Goal: Task Accomplishment & Management: Manage account settings

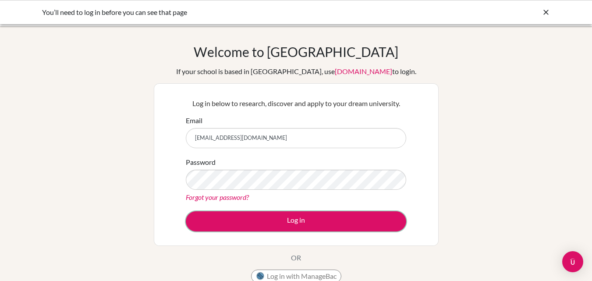
click at [235, 227] on button "Log in" at bounding box center [296, 221] width 220 height 20
click at [255, 139] on input "[EMAIL_ADDRESS][DOMAIN_NAME]" at bounding box center [296, 138] width 220 height 20
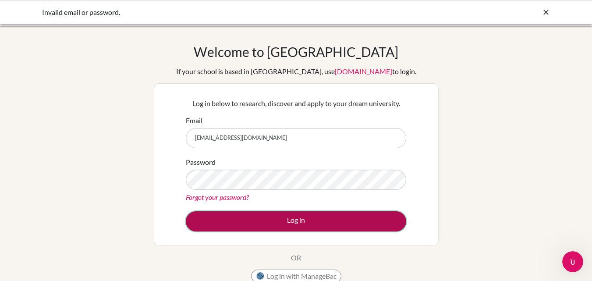
click at [215, 219] on button "Log in" at bounding box center [296, 221] width 220 height 20
click at [284, 221] on button "Log in" at bounding box center [296, 221] width 220 height 20
click at [223, 217] on button "Log in" at bounding box center [296, 221] width 220 height 20
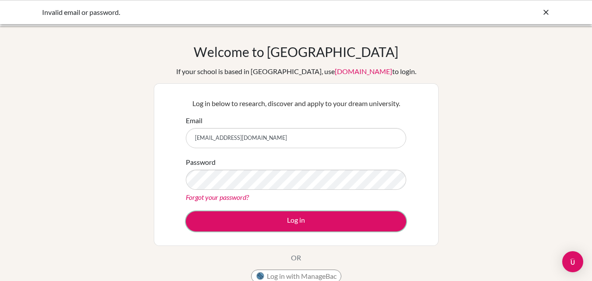
click at [223, 217] on button "Log in" at bounding box center [296, 221] width 220 height 20
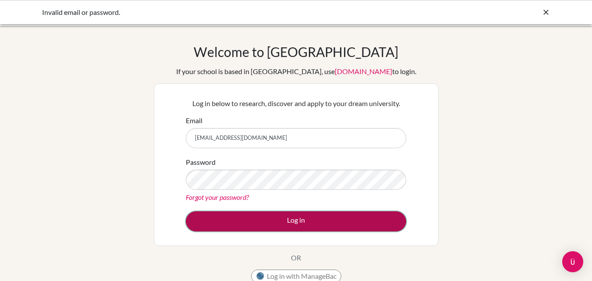
click at [246, 215] on button "Log in" at bounding box center [296, 221] width 220 height 20
click at [363, 215] on button "Log in" at bounding box center [296, 221] width 220 height 20
click at [319, 216] on button "Log in" at bounding box center [296, 221] width 220 height 20
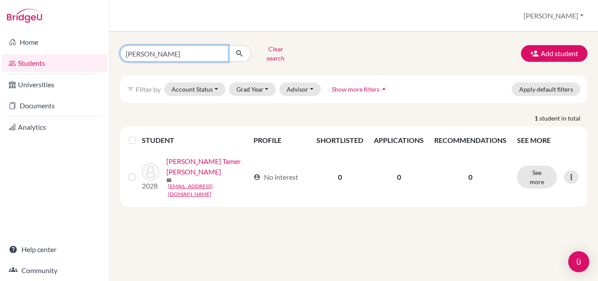
click at [180, 53] on input "omar Tamer" at bounding box center [174, 53] width 109 height 17
click at [216, 50] on input "omar Tamer" at bounding box center [174, 53] width 109 height 17
click at [220, 53] on input "omar Tamer" at bounding box center [174, 53] width 109 height 17
type input "[PERSON_NAME]"
click button "submit" at bounding box center [239, 53] width 23 height 17
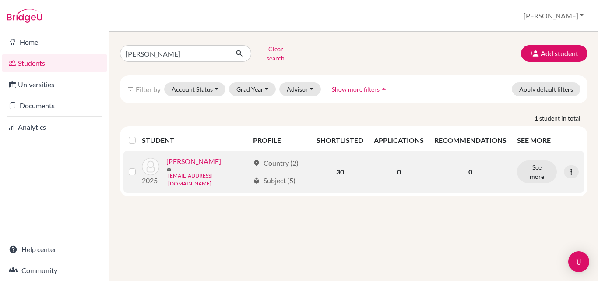
click at [210, 159] on link "Khalil, Rosalinda" at bounding box center [193, 161] width 55 height 11
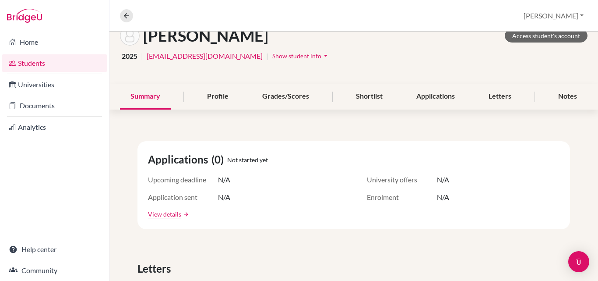
scroll to position [64, 0]
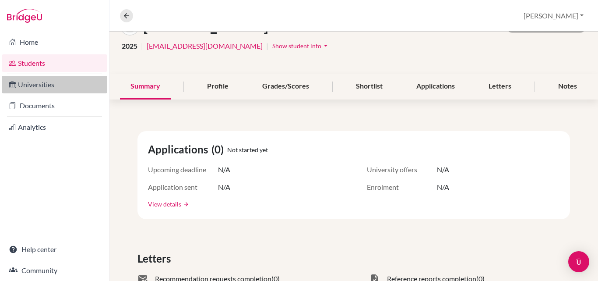
click at [39, 88] on link "Universities" at bounding box center [55, 85] width 106 height 18
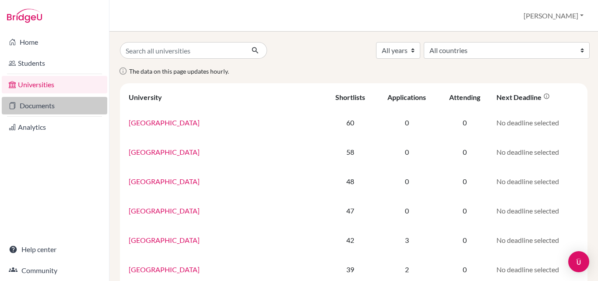
click at [25, 106] on link "Documents" at bounding box center [55, 106] width 106 height 18
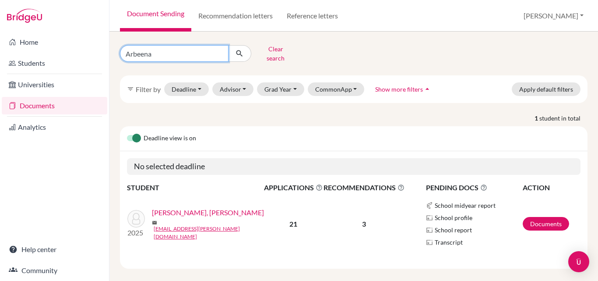
click at [218, 51] on input "Arbeena" at bounding box center [174, 53] width 109 height 17
type input "[PERSON_NAME]"
click at [240, 49] on icon "submit" at bounding box center [239, 53] width 9 height 9
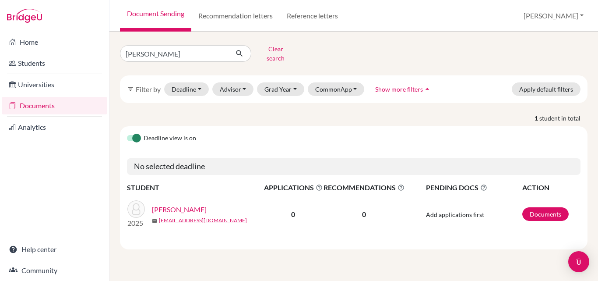
click at [179, 204] on link "Khalil, Rosalinda" at bounding box center [179, 209] width 55 height 11
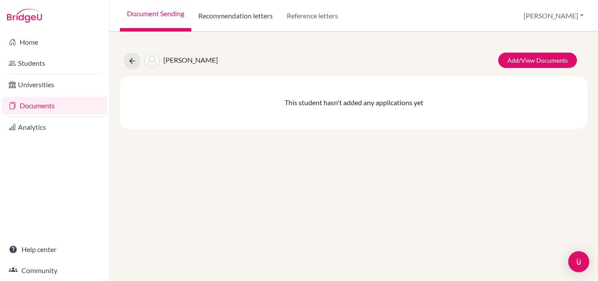
click at [238, 15] on link "Recommendation letters" at bounding box center [235, 16] width 88 height 32
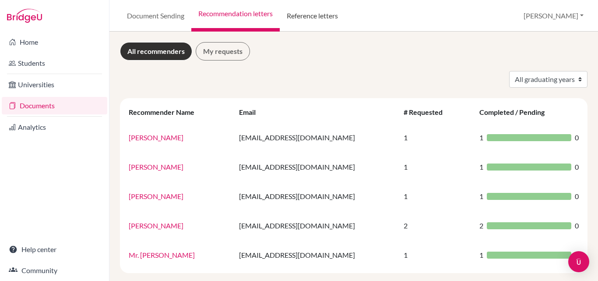
click at [319, 18] on link "Reference letters" at bounding box center [312, 16] width 65 height 32
click at [161, 15] on link "Document Sending" at bounding box center [155, 16] width 71 height 32
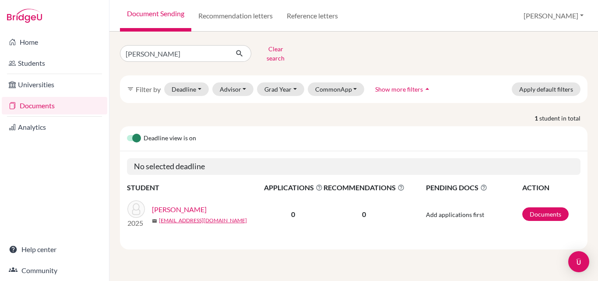
click at [174, 204] on link "[PERSON_NAME]" at bounding box center [179, 209] width 55 height 11
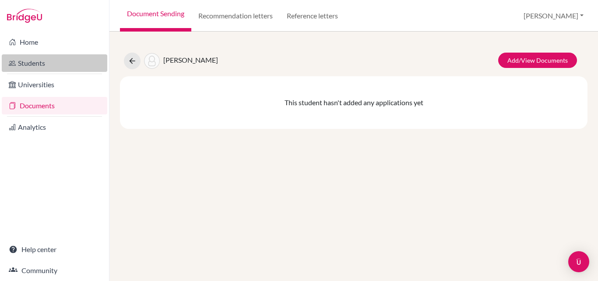
click at [28, 68] on link "Students" at bounding box center [55, 63] width 106 height 18
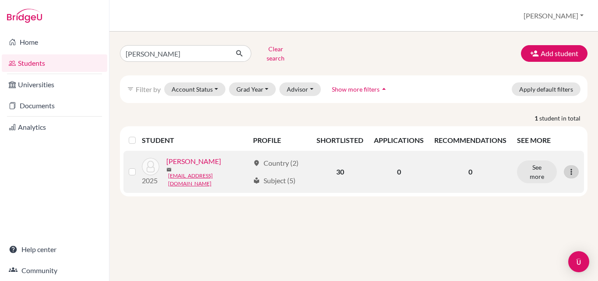
click at [572, 167] on icon at bounding box center [571, 171] width 9 height 9
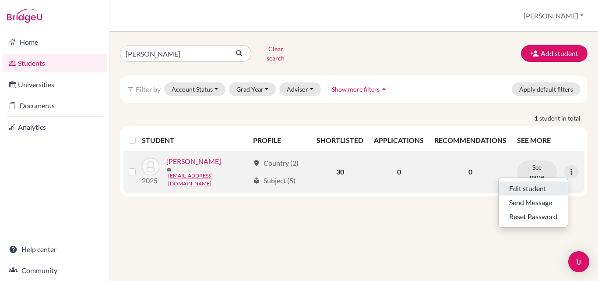
click at [518, 186] on button "Edit student" at bounding box center [533, 188] width 69 height 14
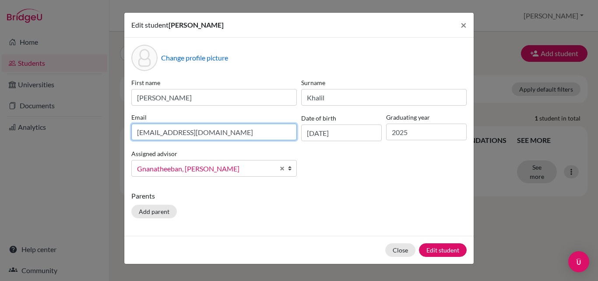
click at [242, 131] on input "m7296@students.eischools.ae" at bounding box center [214, 131] width 166 height 17
click at [230, 131] on input "m7296@students.eischools.ae" at bounding box center [214, 131] width 166 height 17
type input "m"
paste input "rosalinda.shafik@gmail.com"
type input "rosalinda.shafik@gmail.com"
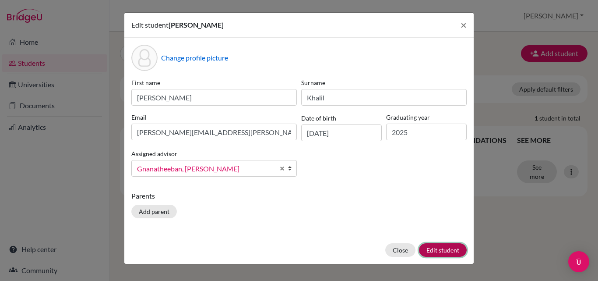
click at [447, 253] on button "Edit student" at bounding box center [443, 250] width 48 height 14
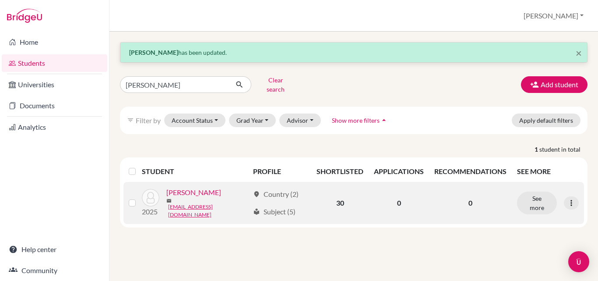
click at [201, 190] on link "[PERSON_NAME]" at bounding box center [193, 192] width 55 height 11
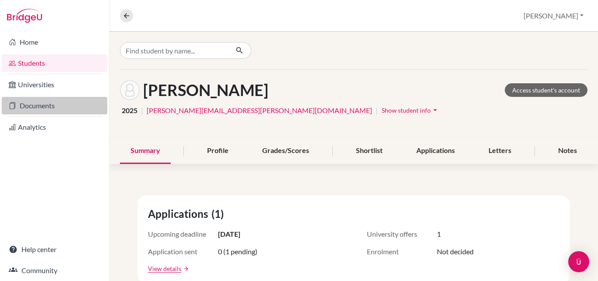
click at [35, 105] on link "Documents" at bounding box center [55, 106] width 106 height 18
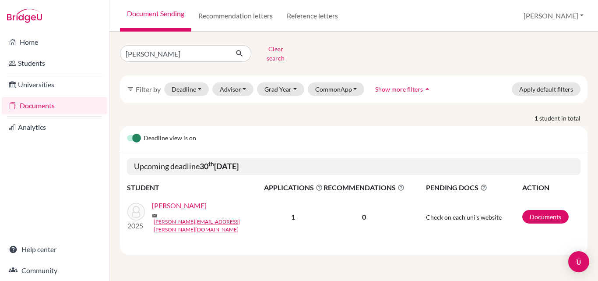
click at [186, 204] on link "[PERSON_NAME]" at bounding box center [179, 205] width 55 height 11
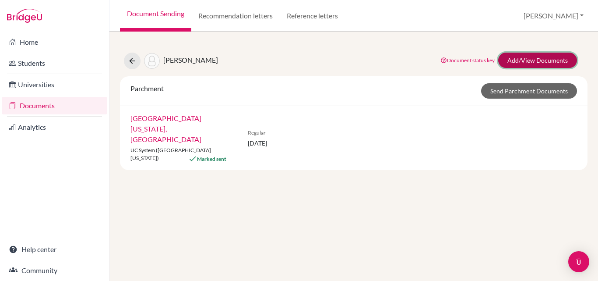
click at [540, 56] on link "Add/View Documents" at bounding box center [537, 60] width 79 height 15
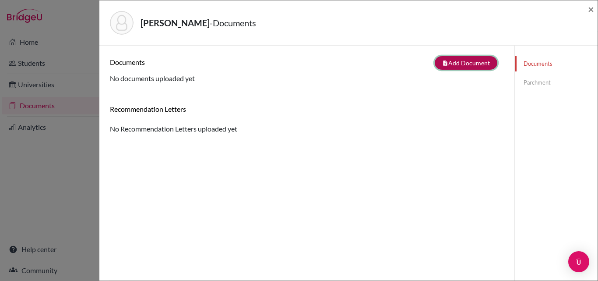
click at [467, 66] on button "note_add Add Document" at bounding box center [466, 63] width 63 height 14
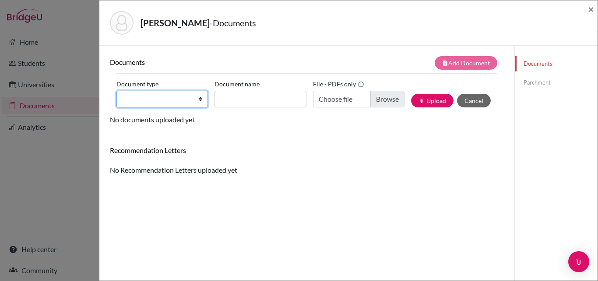
click at [188, 96] on select "Change explanation for Common App reports Counselor recommendation Internationa…" at bounding box center [162, 99] width 92 height 17
select select "2"
click at [116, 91] on select "Change explanation for Common App reports Counselor recommendation Internationa…" at bounding box center [162, 99] width 92 height 17
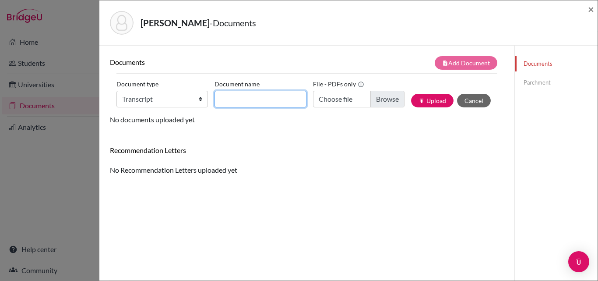
click at [243, 101] on input "Document name" at bounding box center [261, 99] width 92 height 17
type input "Transcript UC"
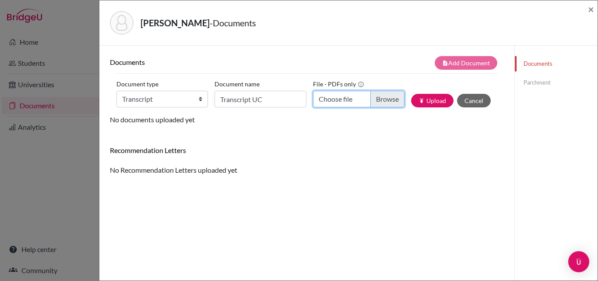
click at [384, 98] on input "Choose file" at bounding box center [359, 99] width 92 height 17
type input "C:\fakepath\[PERSON_NAME] transcript.pdf"
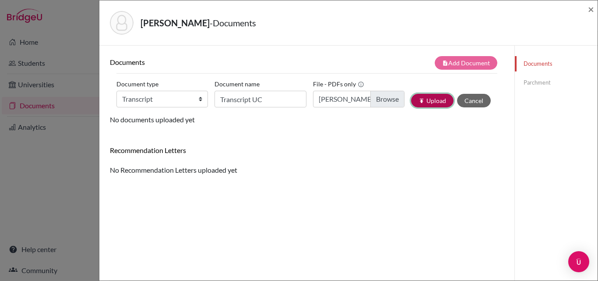
click at [437, 103] on button "publish Upload" at bounding box center [432, 101] width 42 height 14
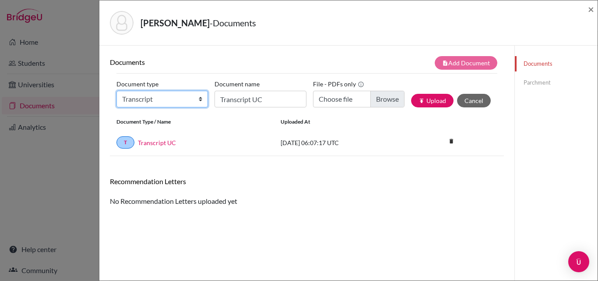
click at [174, 98] on select "Change explanation for Common App reports Counselor recommendation Internationa…" at bounding box center [162, 99] width 92 height 17
select select "39"
click at [116, 91] on select "Change explanation for Common App reports Counselor recommendation Internationa…" at bounding box center [162, 99] width 92 height 17
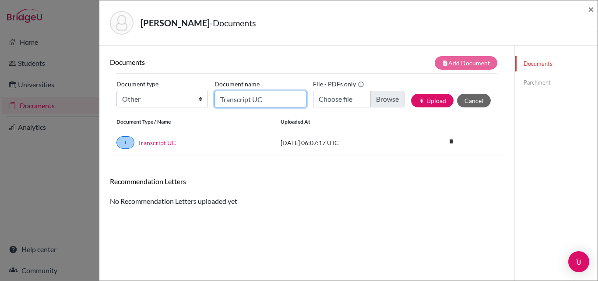
click at [237, 96] on input "Transcript UC" at bounding box center [261, 99] width 92 height 17
type input "MYP Certificate"
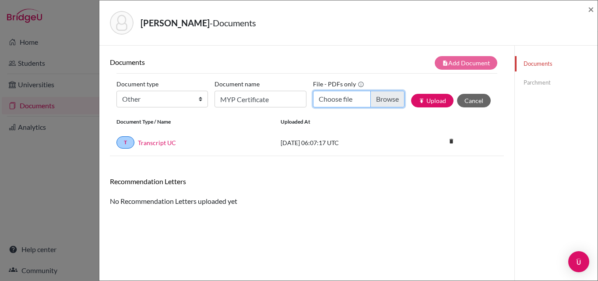
click at [386, 99] on input "Choose file" at bounding box center [359, 99] width 92 height 17
type input "C:\fakepath\[PERSON_NAME] Cert.pdf"
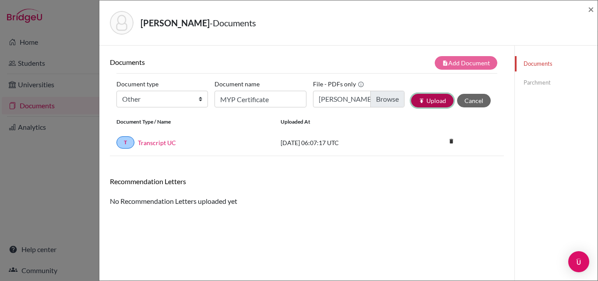
click at [435, 102] on button "publish Upload" at bounding box center [432, 101] width 42 height 14
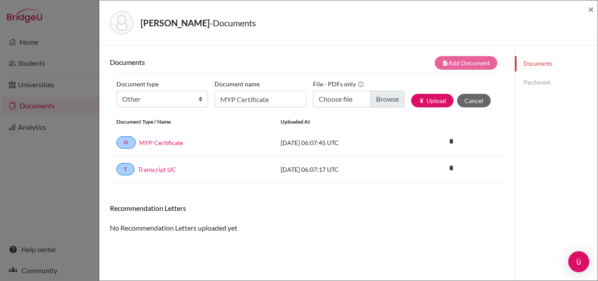
click at [536, 84] on link "Parchment" at bounding box center [556, 82] width 83 height 15
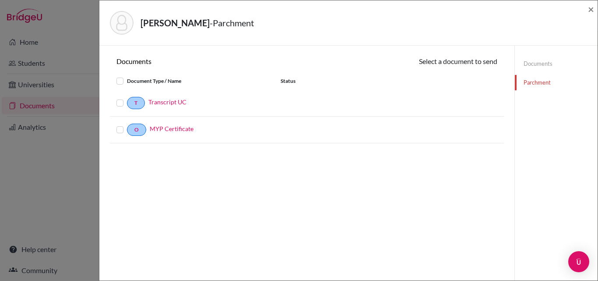
click at [127, 98] on label at bounding box center [127, 98] width 0 height 0
click at [0, 0] on input "checkbox" at bounding box center [0, 0] width 0 height 0
click at [127, 125] on label at bounding box center [127, 125] width 0 height 0
click at [0, 0] on input "checkbox" at bounding box center [0, 0] width 0 height 0
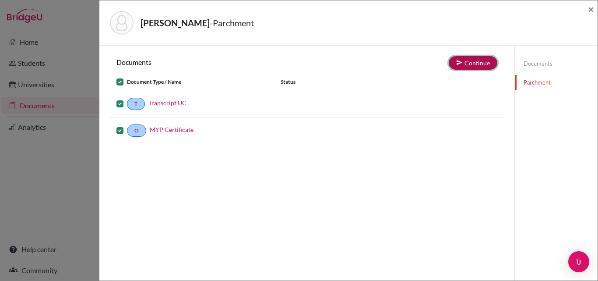
click at [467, 64] on button "Continue" at bounding box center [473, 63] width 49 height 14
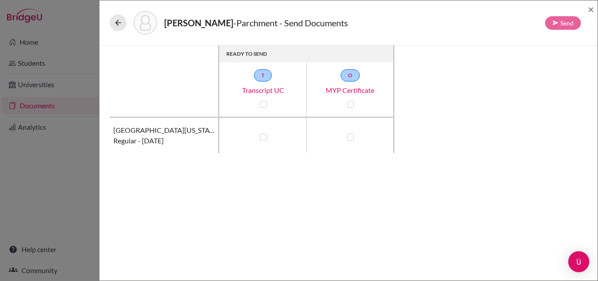
click at [264, 139] on label at bounding box center [263, 137] width 7 height 7
click at [264, 139] on input "checkbox" at bounding box center [261, 136] width 7 height 9
checkbox input "true"
click at [351, 140] on label at bounding box center [350, 137] width 7 height 7
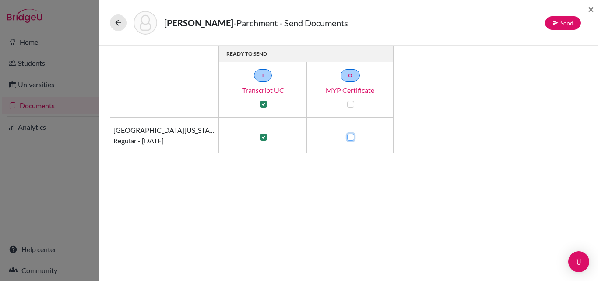
click at [351, 140] on input "checkbox" at bounding box center [348, 136] width 7 height 9
checkbox input "true"
click at [569, 21] on button "Send" at bounding box center [563, 23] width 36 height 14
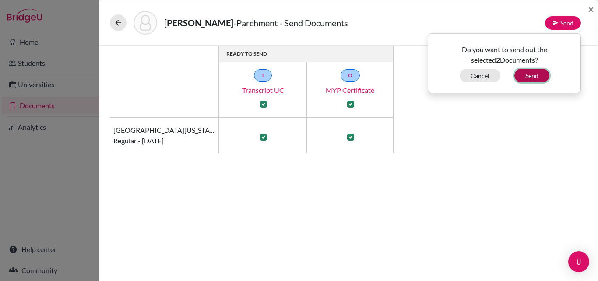
click at [531, 80] on button "Send" at bounding box center [531, 76] width 35 height 14
checkbox input "false"
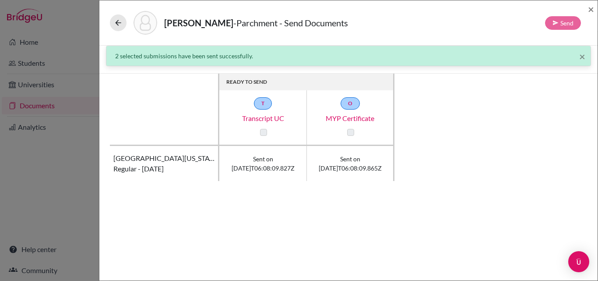
click at [350, 131] on label at bounding box center [350, 132] width 7 height 7
click at [579, 58] on span "×" at bounding box center [582, 56] width 6 height 13
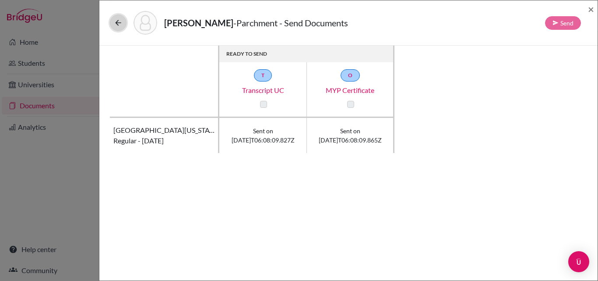
click at [111, 25] on button at bounding box center [118, 22] width 17 height 17
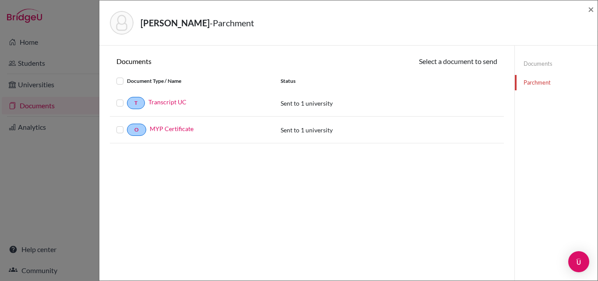
click at [529, 64] on link "Documents" at bounding box center [556, 63] width 83 height 15
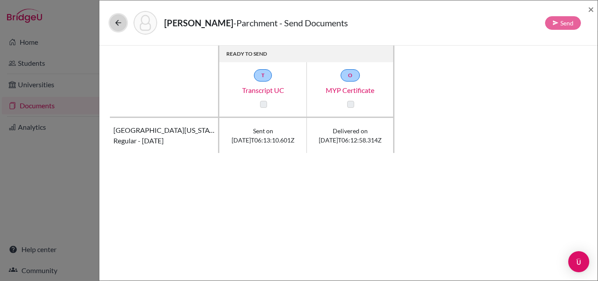
click at [118, 25] on icon at bounding box center [118, 22] width 9 height 9
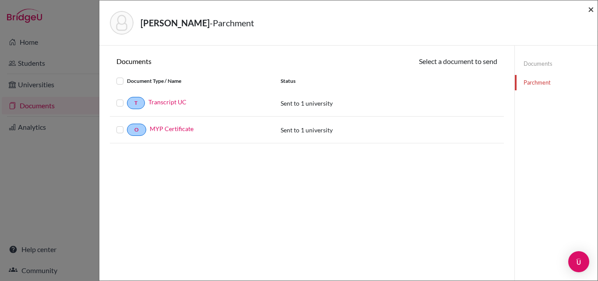
click at [592, 10] on span "×" at bounding box center [591, 9] width 6 height 13
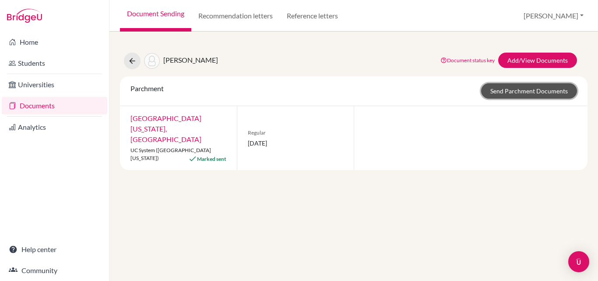
click at [535, 95] on link "Send Parchment Documents" at bounding box center [529, 90] width 96 height 15
